Goal: Find specific page/section: Find specific page/section

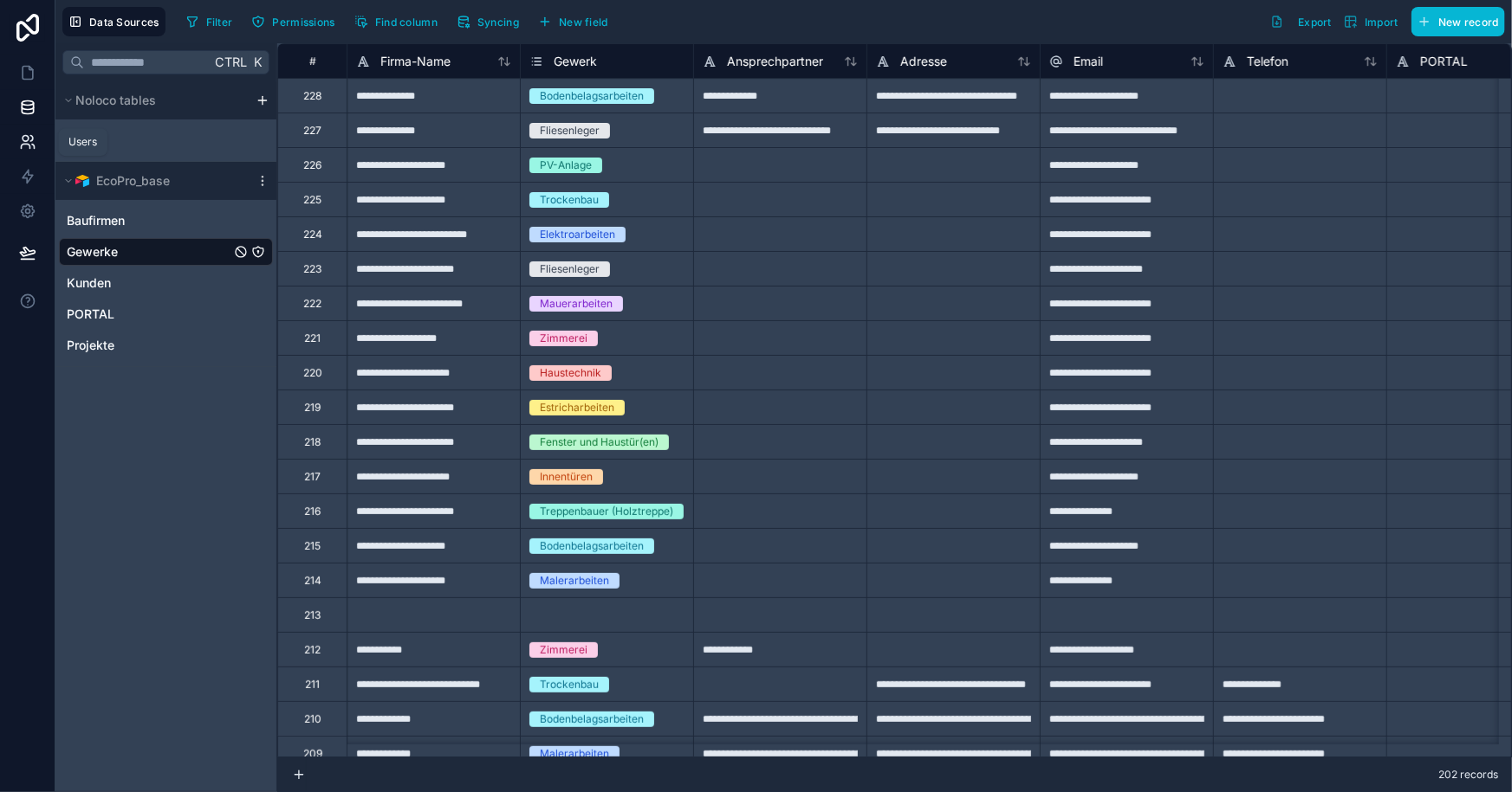
click at [33, 140] on icon at bounding box center [28, 142] width 17 height 17
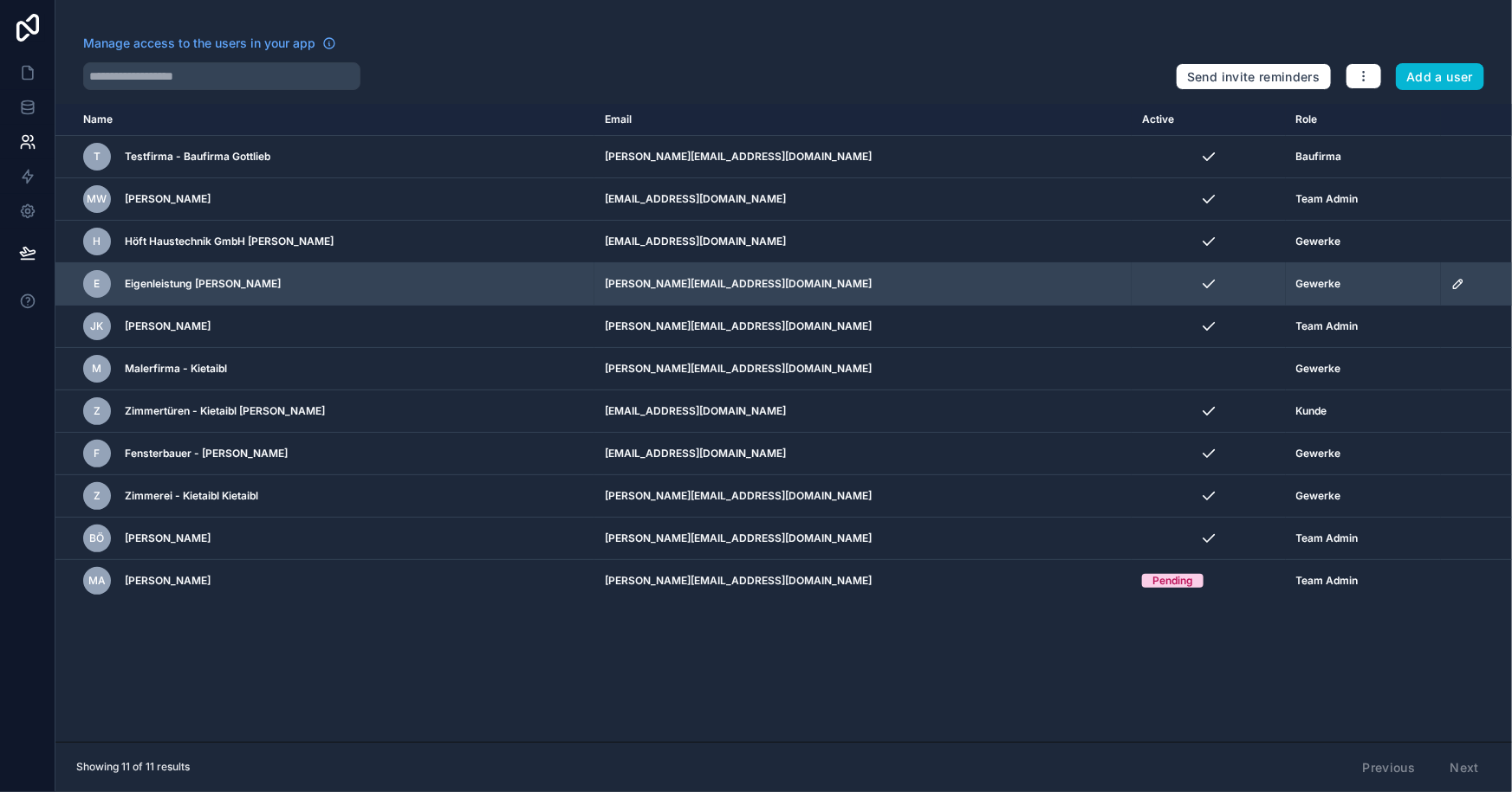
click at [1451, 286] on icon "scrollable content" at bounding box center [1458, 284] width 14 height 14
click at [1303, 280] on div "Gewerke" at bounding box center [1363, 284] width 134 height 14
click at [1296, 285] on span "Gewerke" at bounding box center [1319, 284] width 45 height 14
click at [1309, 283] on div "Gewerke" at bounding box center [1363, 284] width 134 height 14
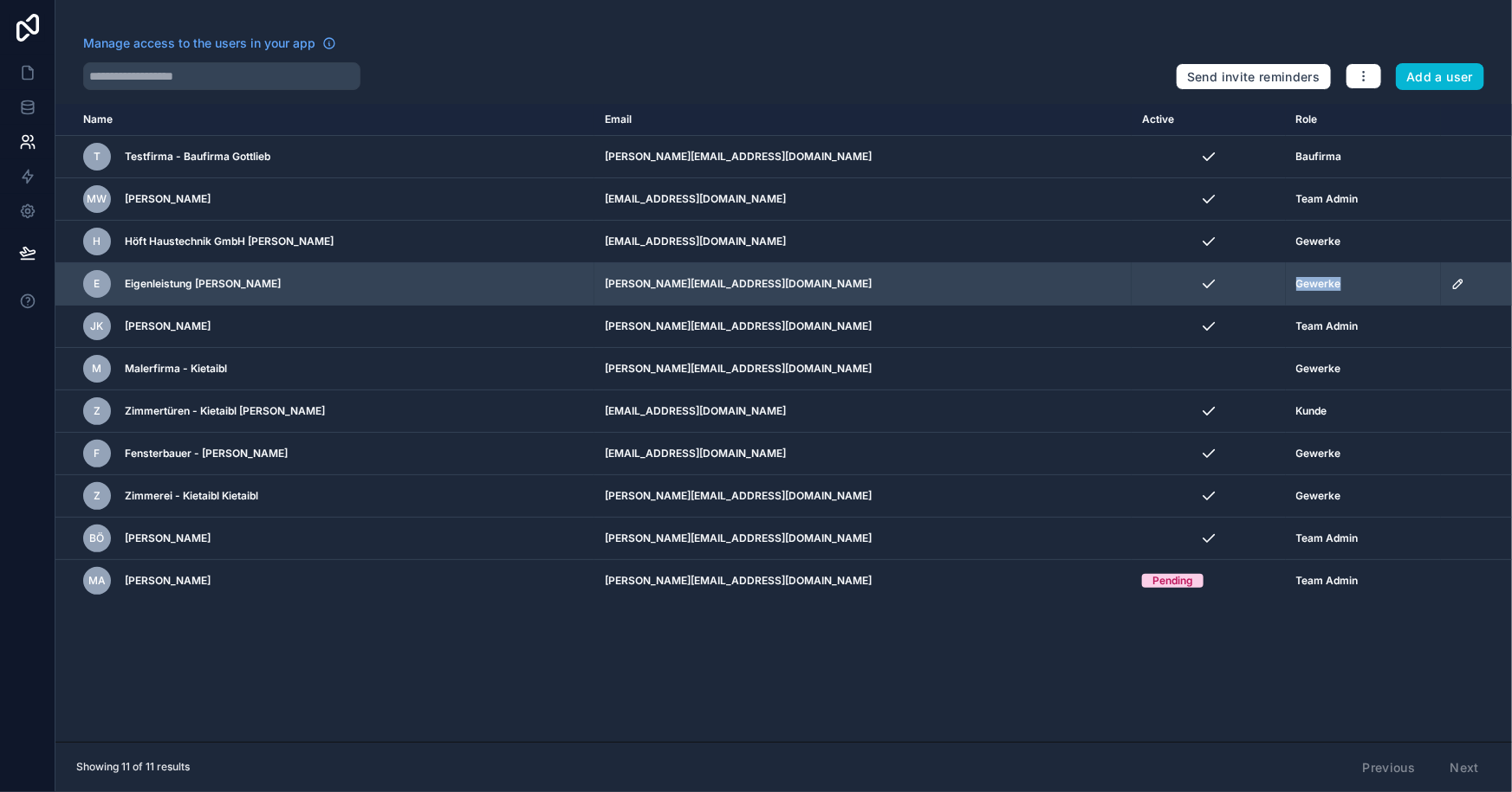
click at [1309, 283] on div "Gewerke" at bounding box center [1363, 284] width 134 height 14
drag, startPoint x: 155, startPoint y: 289, endPoint x: 130, endPoint y: 284, distance: 25.5
click at [130, 284] on span "Eigenleistung [PERSON_NAME]" at bounding box center [203, 284] width 156 height 14
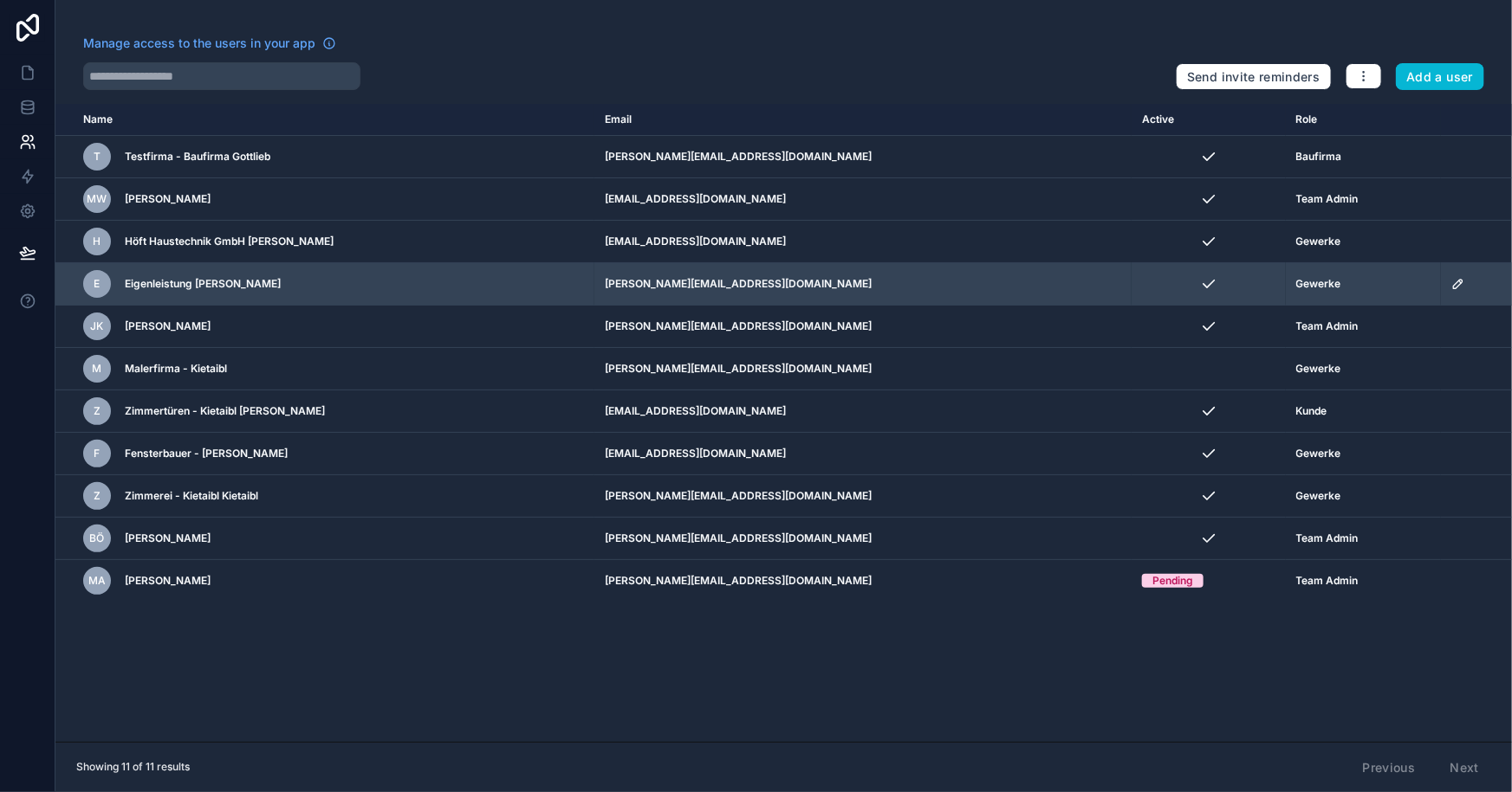
click at [146, 282] on span "Eigenleistung [PERSON_NAME]" at bounding box center [203, 284] width 156 height 14
click at [96, 281] on span "E" at bounding box center [97, 284] width 6 height 14
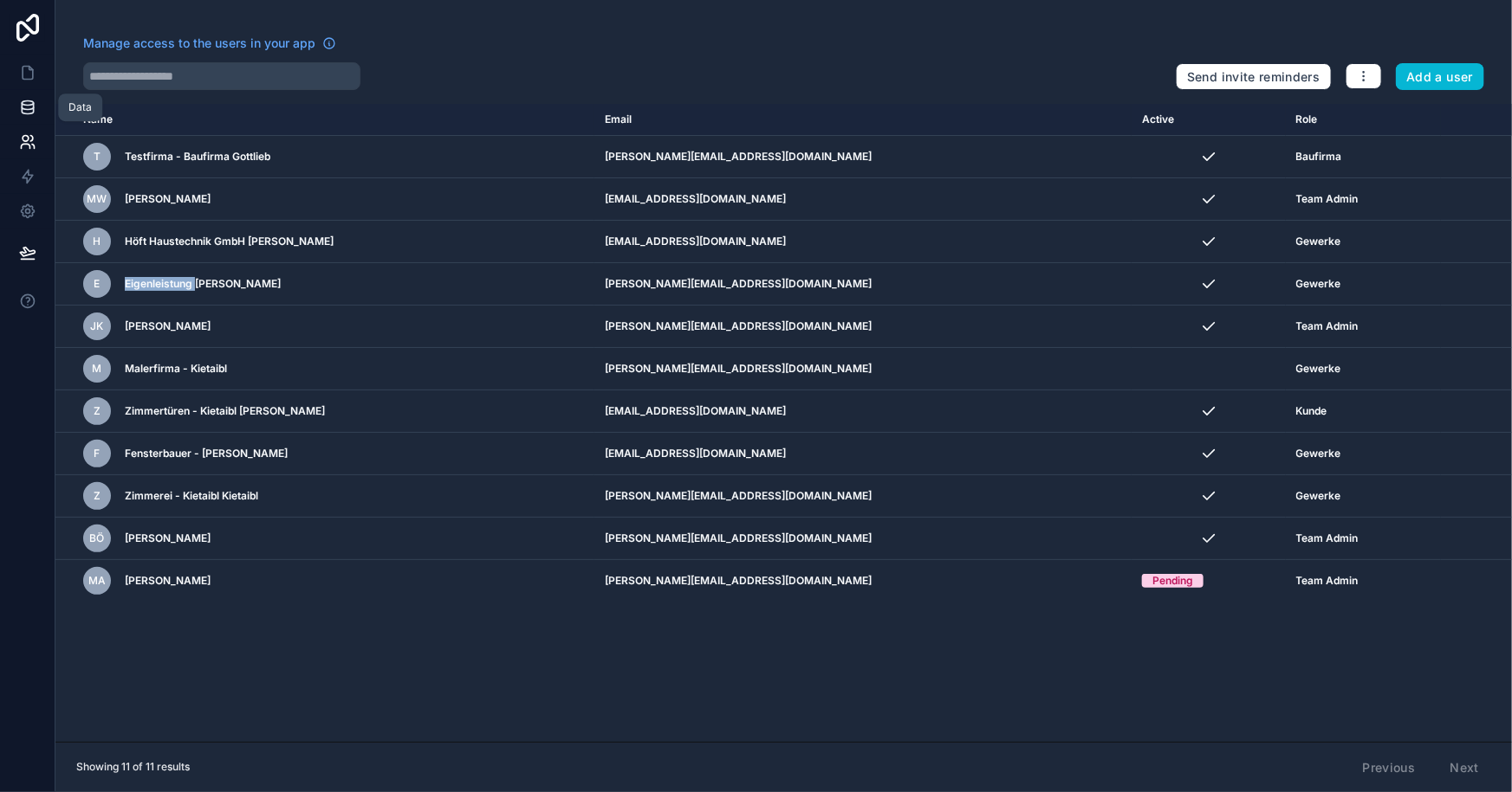
click at [27, 106] on icon at bounding box center [28, 107] width 17 height 17
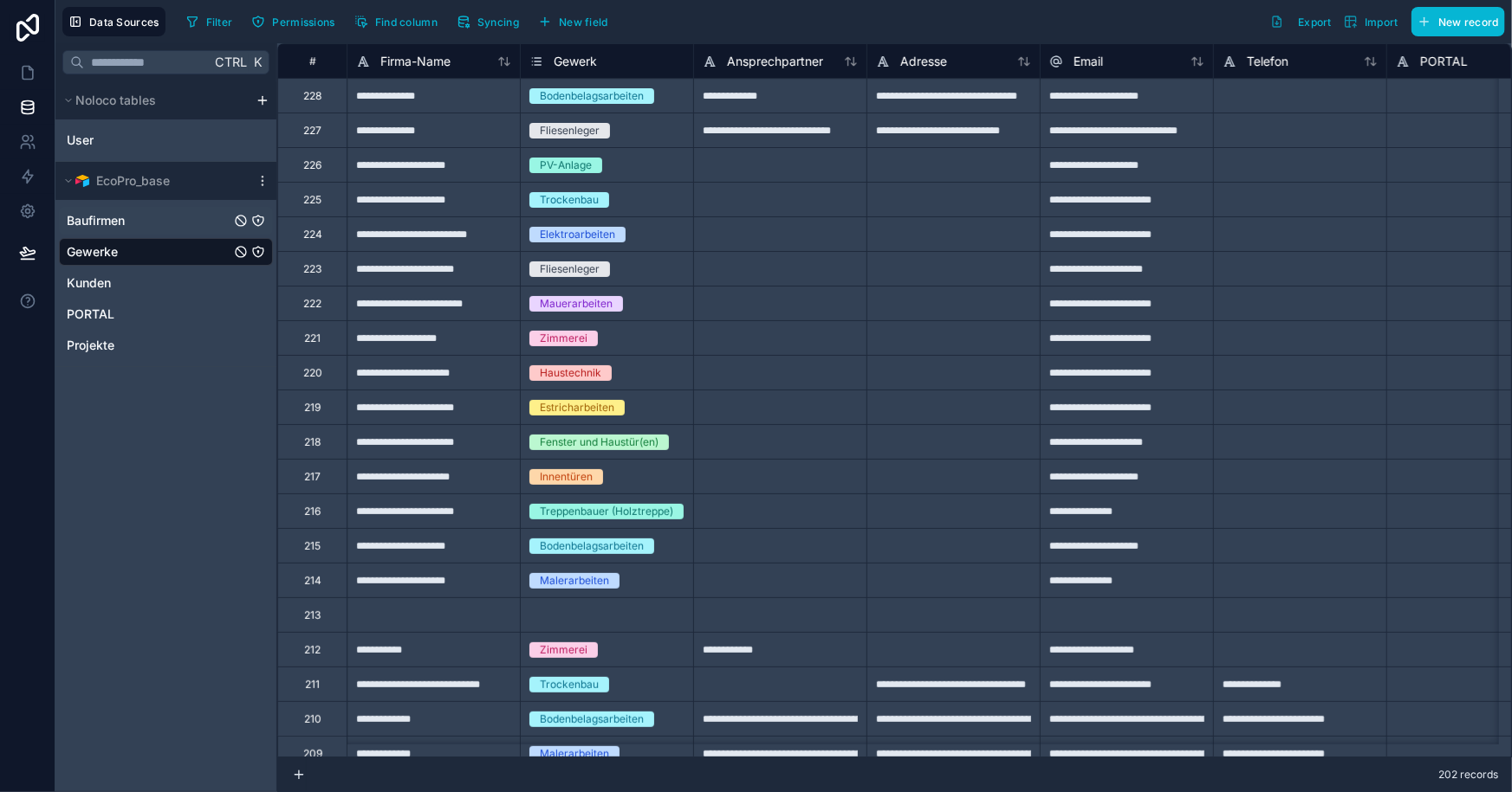
click at [121, 224] on span "Baufirmen" at bounding box center [95, 221] width 58 height 17
